Goal: Task Accomplishment & Management: Manage account settings

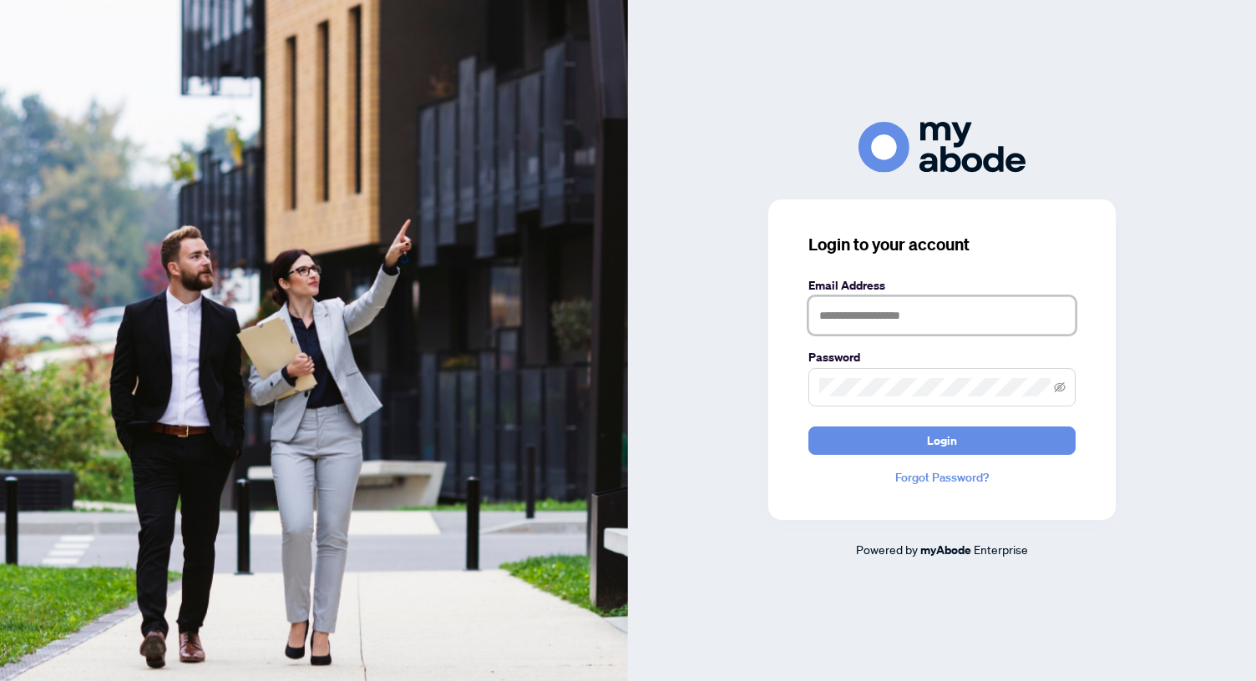
type input "**********"
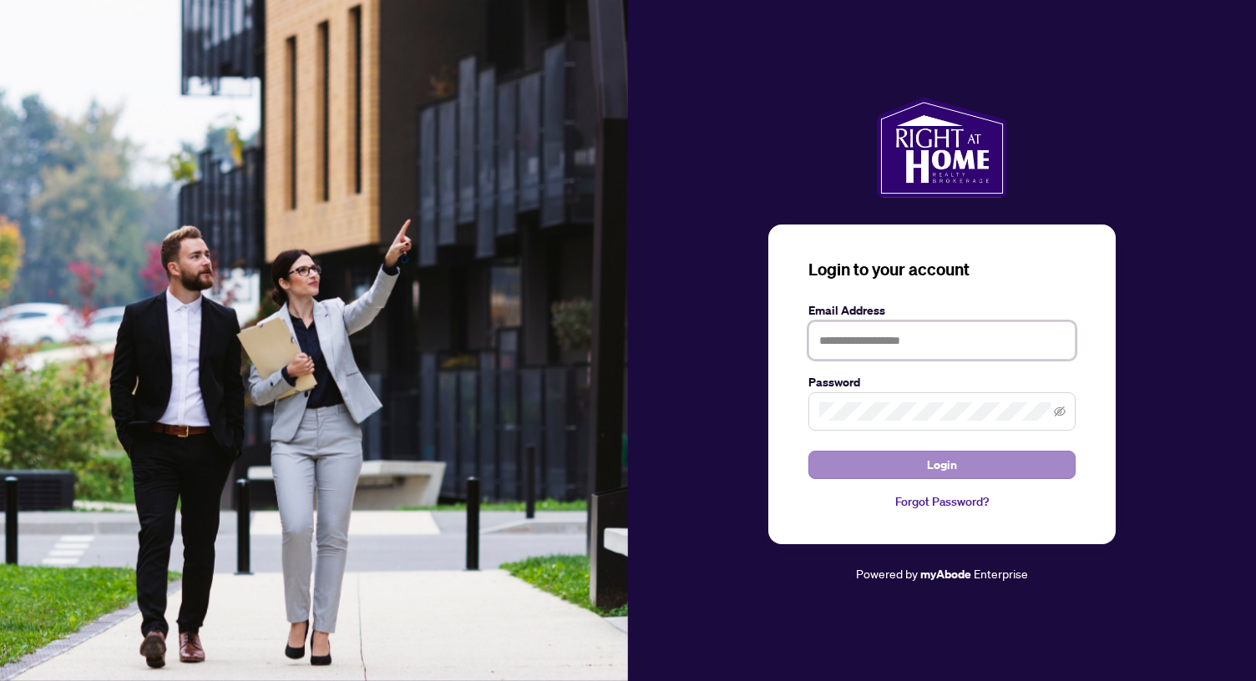
type input "**********"
click at [910, 463] on button "Login" at bounding box center [941, 465] width 267 height 28
